Goal: Find specific page/section: Find specific page/section

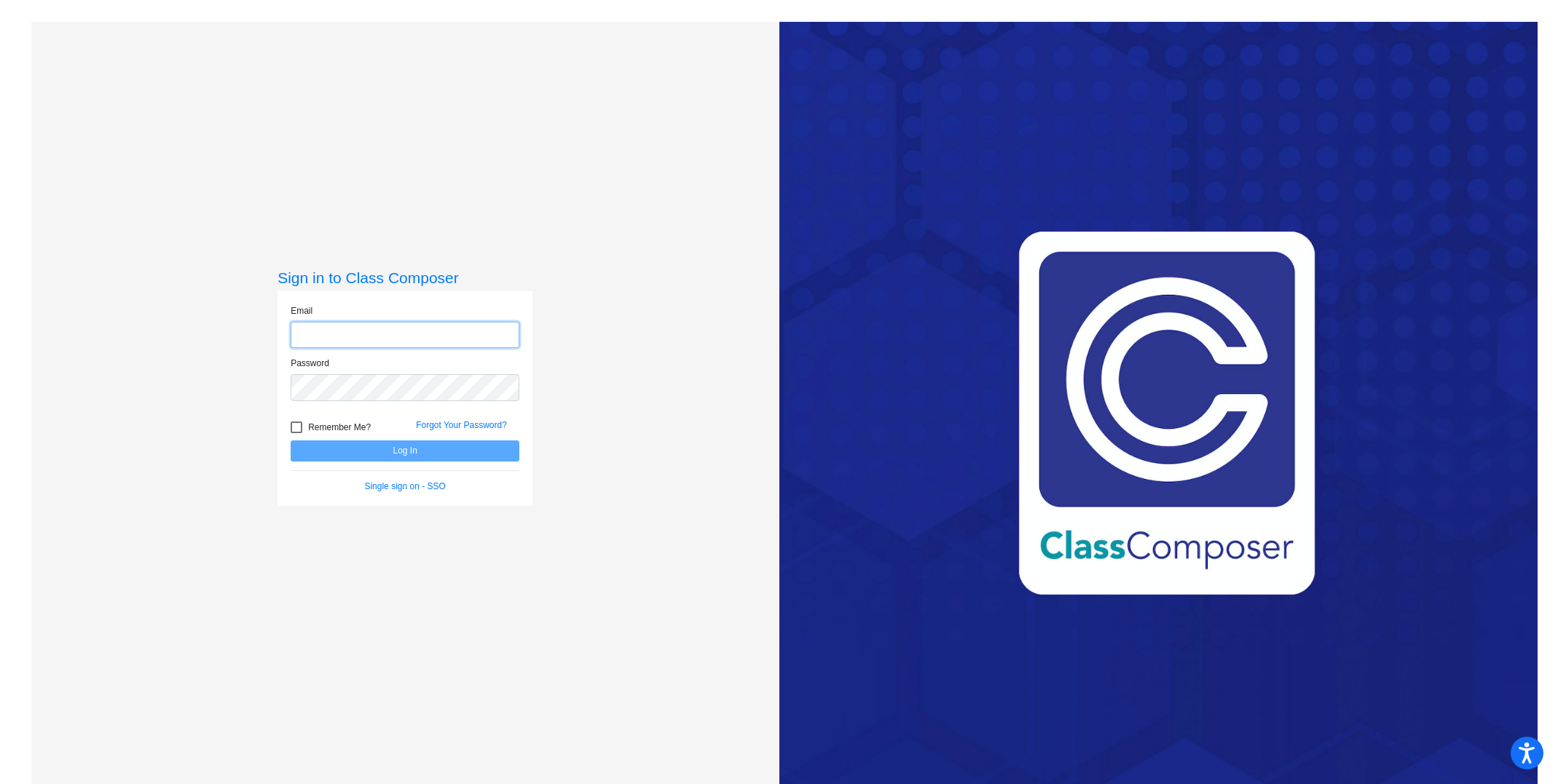
type input "[EMAIL_ADDRESS][DOMAIN_NAME]"
click at [398, 458] on button "Log In" at bounding box center [405, 452] width 229 height 22
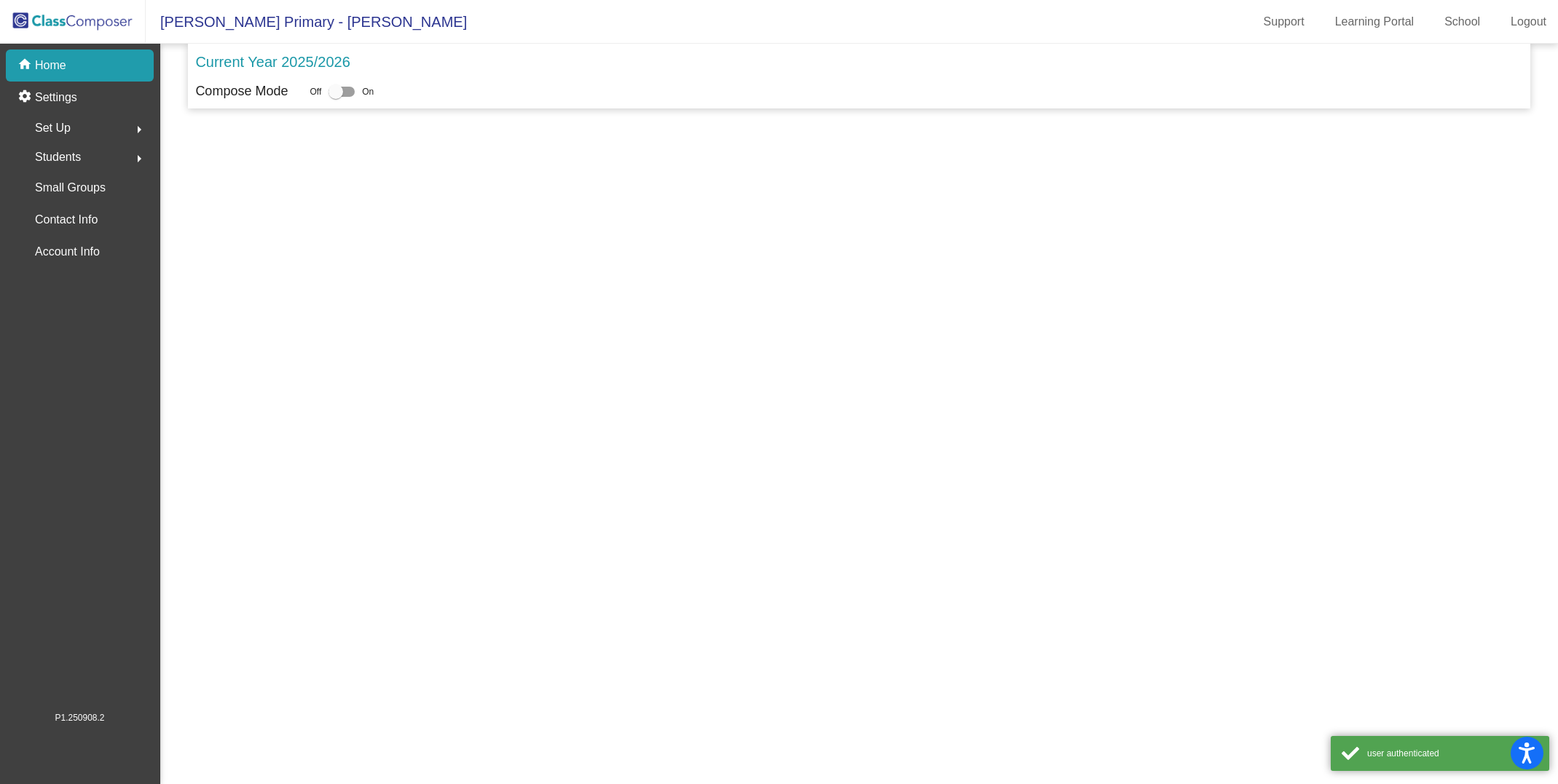
click at [399, 452] on mat-sidenav-content "Current Year 2025/2026 Compose Mode Off On" at bounding box center [860, 414] width 1398 height 740
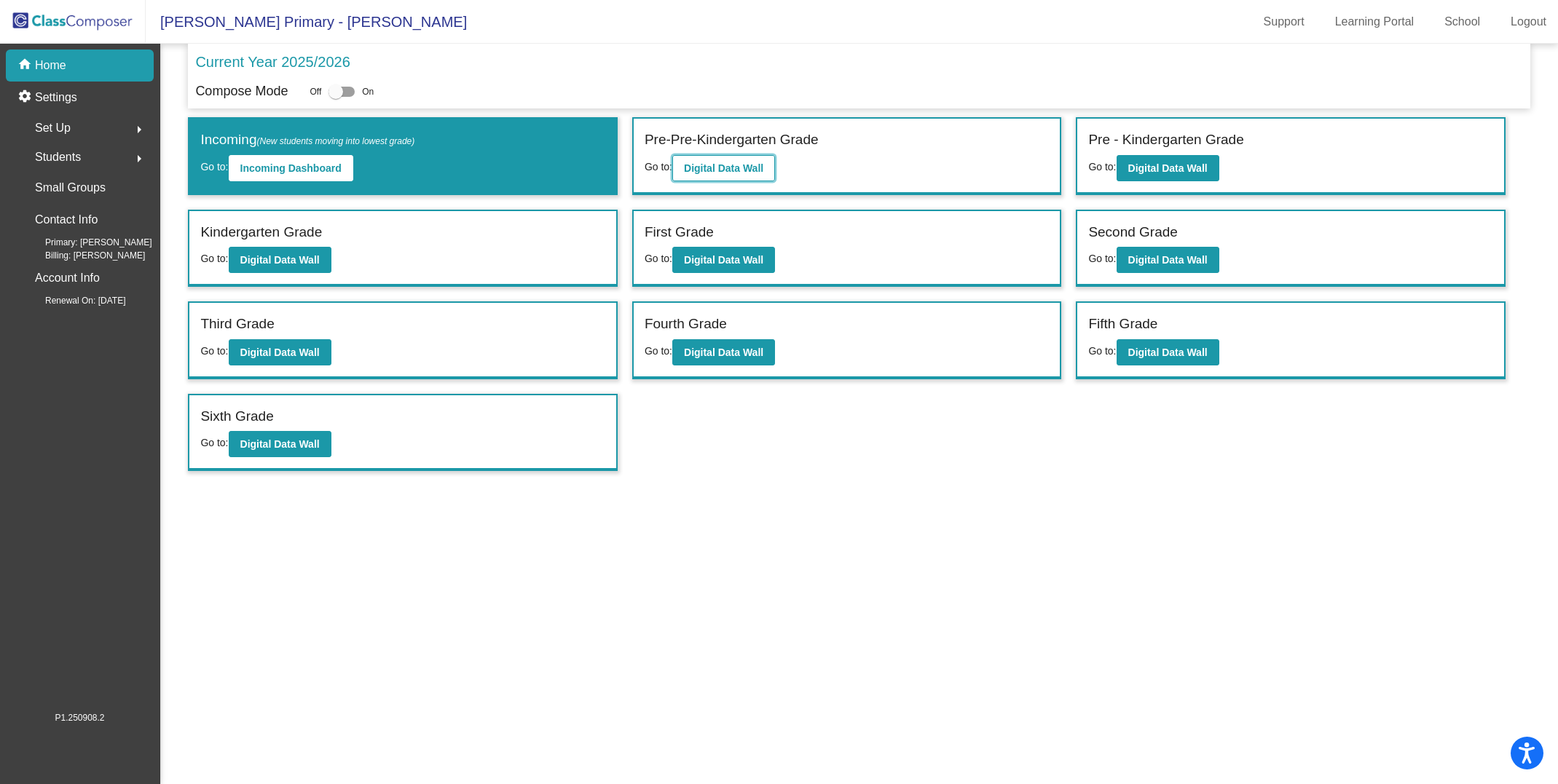
click at [745, 170] on b "Digital Data Wall" at bounding box center [723, 167] width 79 height 12
